Goal: Task Accomplishment & Management: Use online tool/utility

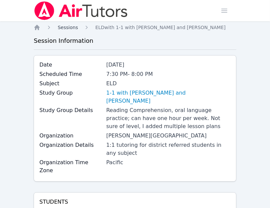
click at [67, 25] on span "Sessions" at bounding box center [68, 27] width 20 height 5
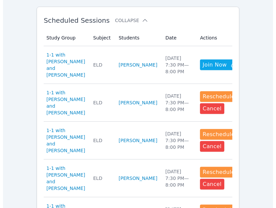
scroll to position [197, 0]
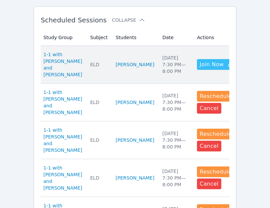
click at [200, 61] on span "Join Now" at bounding box center [212, 64] width 24 height 8
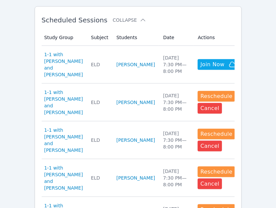
click at [260, 12] on div "Home Sessions Study Groups Students Messages Open user menu [PERSON_NAME] Open …" at bounding box center [138, 147] width 276 height 689
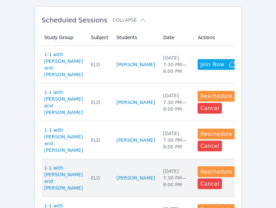
scroll to position [0, 0]
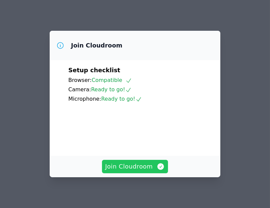
click at [144, 167] on span "Join Cloudroom" at bounding box center [135, 166] width 60 height 9
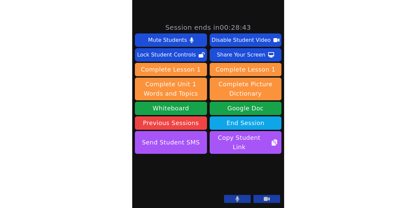
scroll to position [210, 0]
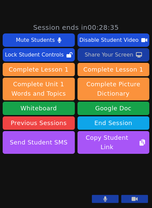
click at [101, 49] on div "Share Your Screen" at bounding box center [108, 54] width 49 height 11
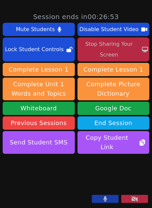
click at [132, 201] on icon at bounding box center [134, 198] width 7 height 5
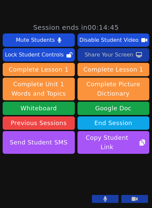
click at [111, 200] on button at bounding box center [105, 199] width 27 height 8
click at [103, 155] on video at bounding box center [53, 180] width 100 height 50
click at [110, 201] on button at bounding box center [105, 199] width 27 height 8
click at [95, 200] on button at bounding box center [105, 199] width 27 height 8
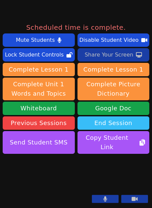
click at [104, 116] on button "End Session" at bounding box center [113, 122] width 72 height 13
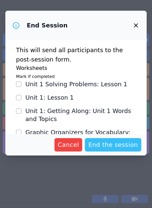
click at [112, 146] on span "End the session" at bounding box center [113, 144] width 50 height 9
